Goal: Information Seeking & Learning: Find specific fact

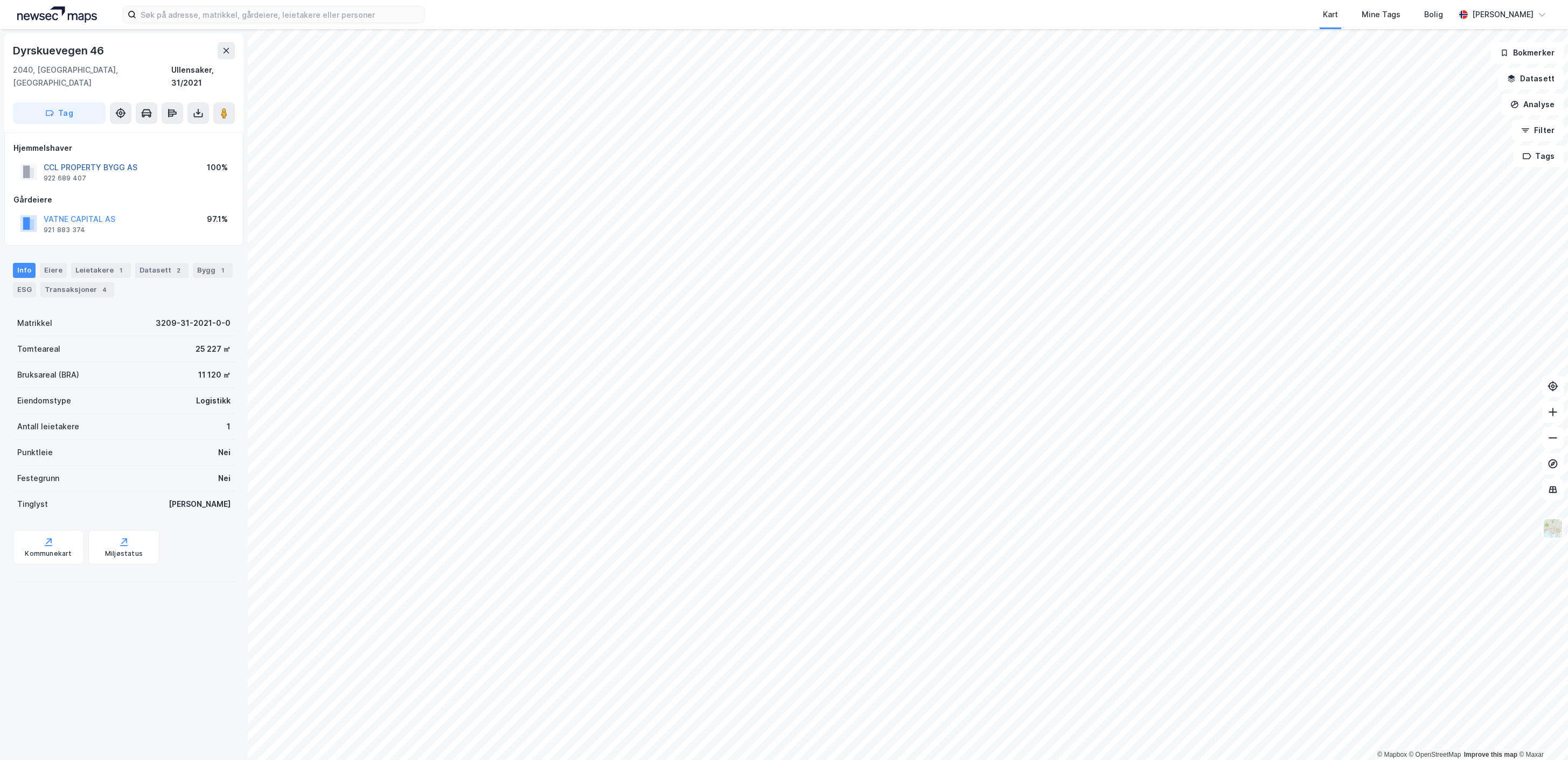
click at [0, 0] on button "CCL PROPERTY BYGG AS" at bounding box center [0, 0] width 0 height 0
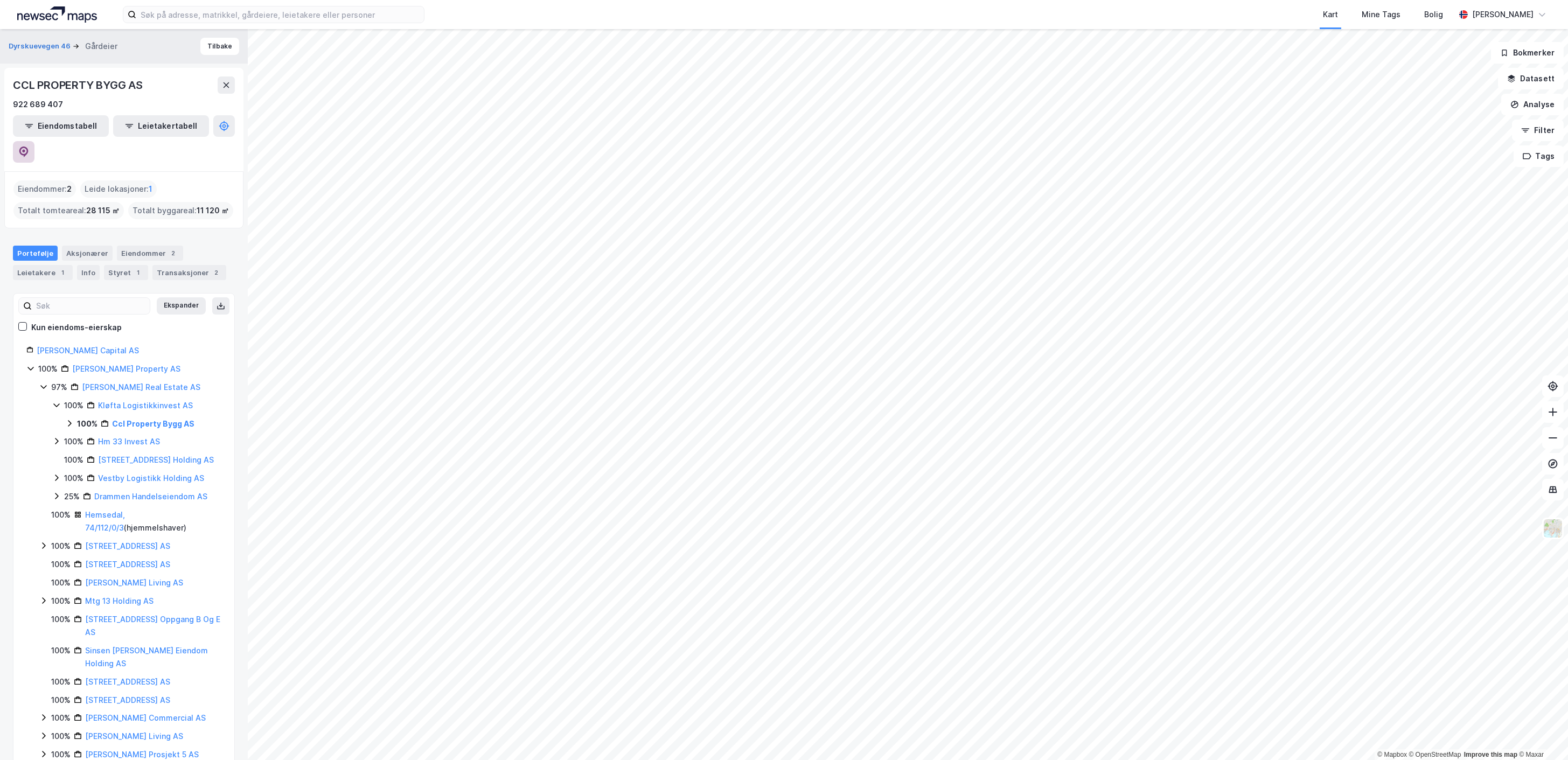
click at [29, 146] on icon at bounding box center [23, 151] width 11 height 11
